Goal: Ask a question

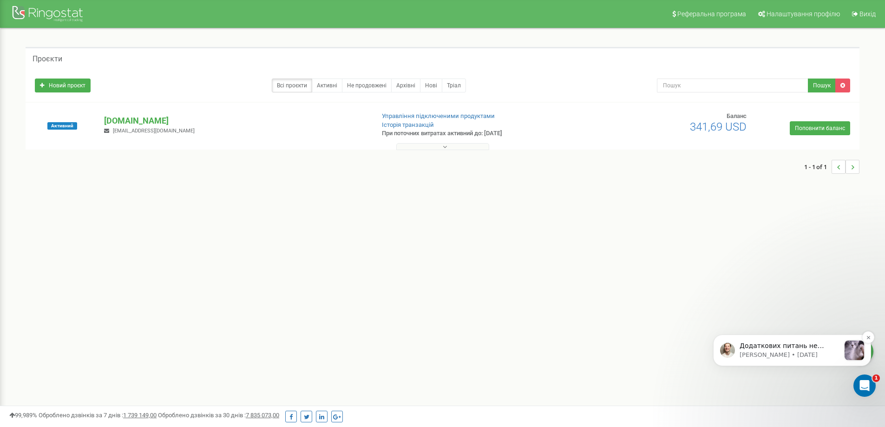
click at [798, 345] on p "Додаткових питань не отримав. Дякую за звернення! ﻿Якщо виникнуть питання — обо…" at bounding box center [789, 345] width 100 height 9
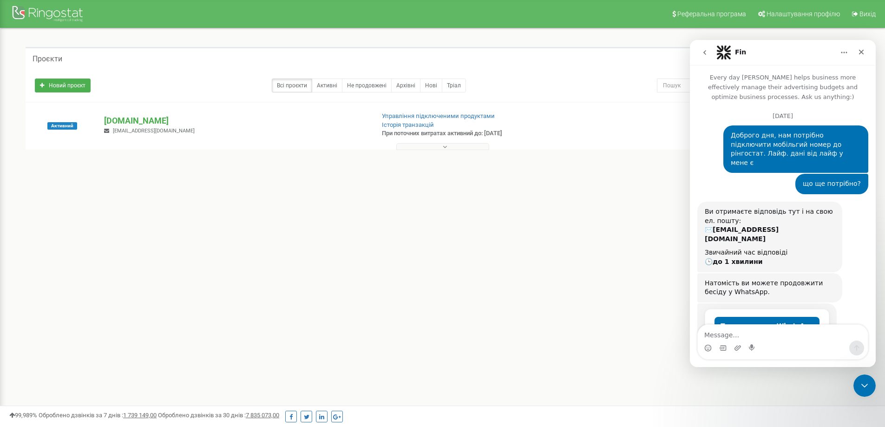
scroll to position [60, 0]
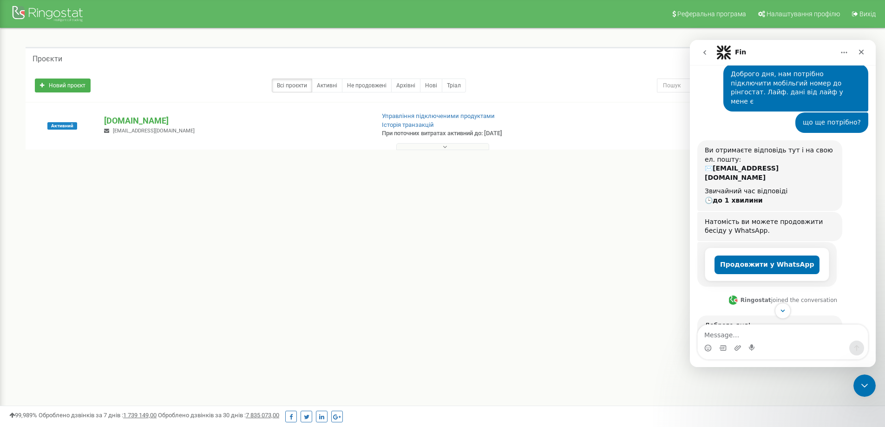
click at [705, 50] on icon "go back" at bounding box center [704, 52] width 7 height 7
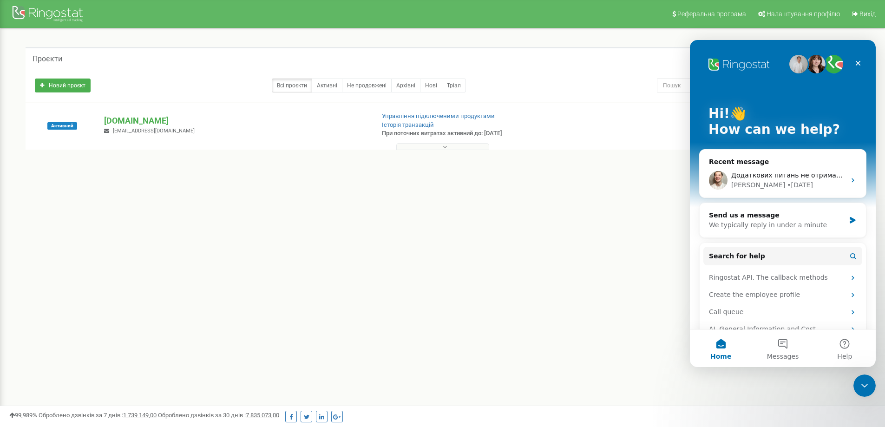
scroll to position [0, 0]
click at [787, 346] on button "Messages" at bounding box center [782, 348] width 62 height 37
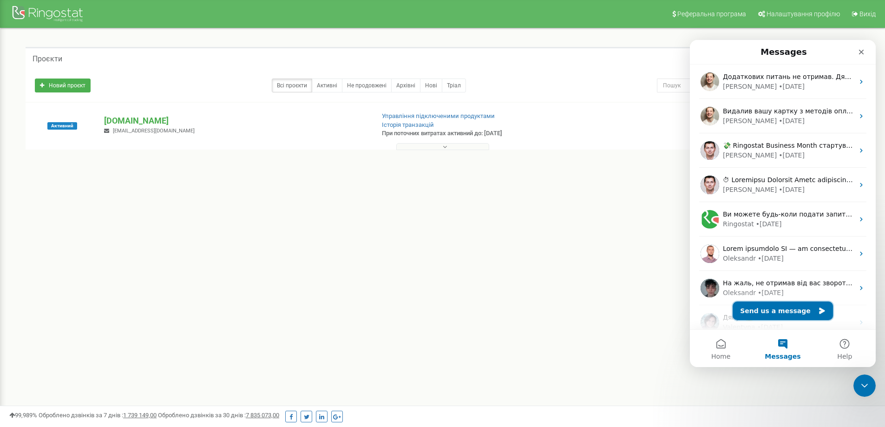
click at [794, 314] on button "Send us a message" at bounding box center [782, 310] width 100 height 19
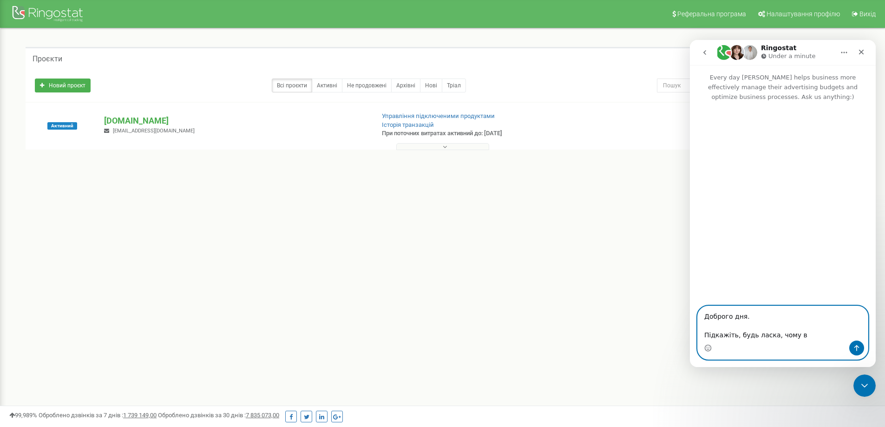
click at [808, 336] on textarea "Доброго дня. Підкажіть, будь ласка, чому в" at bounding box center [782, 323] width 170 height 34
click at [826, 334] on textarea "Доброго дня. Підкажіть, будь ласка, чому в додатку" at bounding box center [782, 323] width 170 height 34
click at [828, 335] on textarea "Доброго дня. Підкажіть, будь ласка, чому в додатку" at bounding box center [782, 323] width 170 height 34
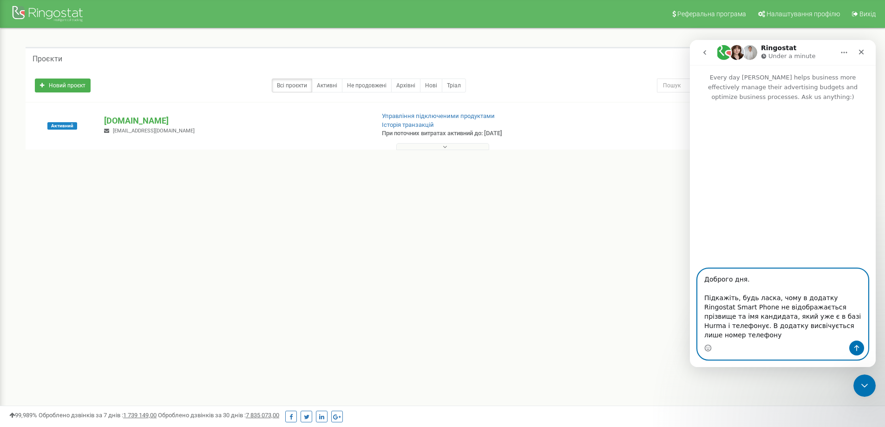
drag, startPoint x: 704, startPoint y: 286, endPoint x: 847, endPoint y: 338, distance: 152.8
click at [847, 338] on textarea "Доброго дня. Підкажіть, будь ласка, чому в додатку Ringostat Smart Phone не від…" at bounding box center [782, 305] width 170 height 72
paste textarea "! Підкажіть, будь ласка, чому в додатку Ringostat Smart Phone при вхідному дзві…"
type textarea "Доброго дня! Підкажіть, будь ласка, чому в додатку Ringostat Smart Phone при вх…"
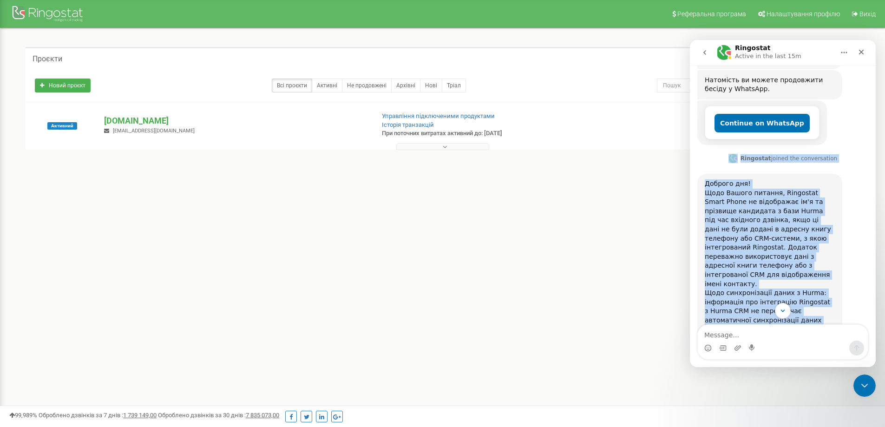
scroll to position [256, 0]
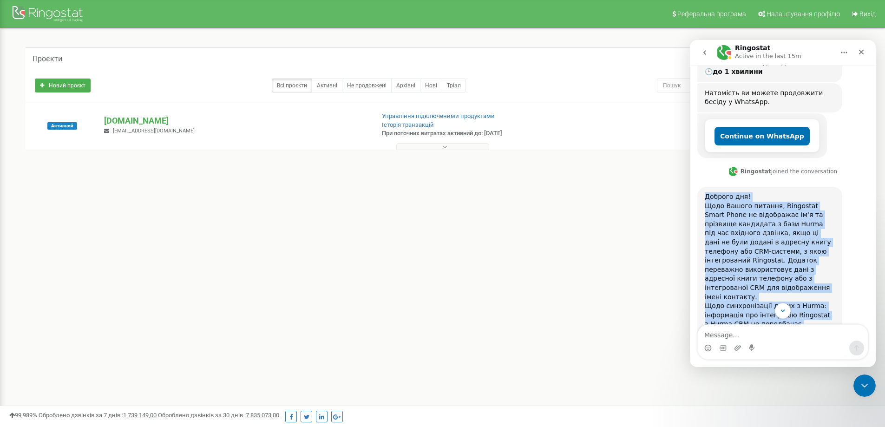
drag, startPoint x: 827, startPoint y: 238, endPoint x: 690, endPoint y: 165, distance: 154.4
click at [690, 165] on div "Доброго дня! Підкажіть, будь ласка, чому в додатку Ringostat Smart Phone при вх…" at bounding box center [783, 246] width 186 height 803
copy div "Loremip dol! Sita Consec adipisc, Elitseddo Eiusm Tempo in utlaboreet do'm al e…"
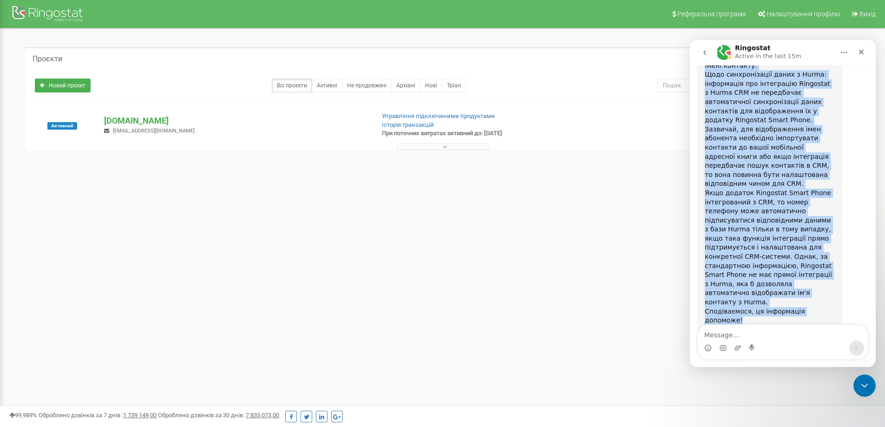
scroll to position [488, 0]
